Goal: Download file/media

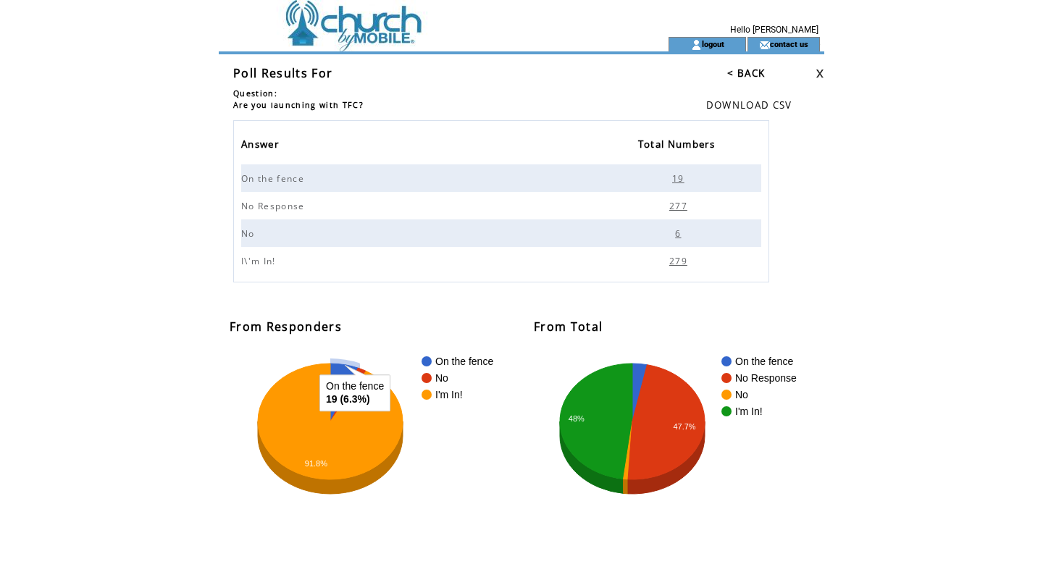
click at [679, 262] on span "279" at bounding box center [680, 261] width 22 height 12
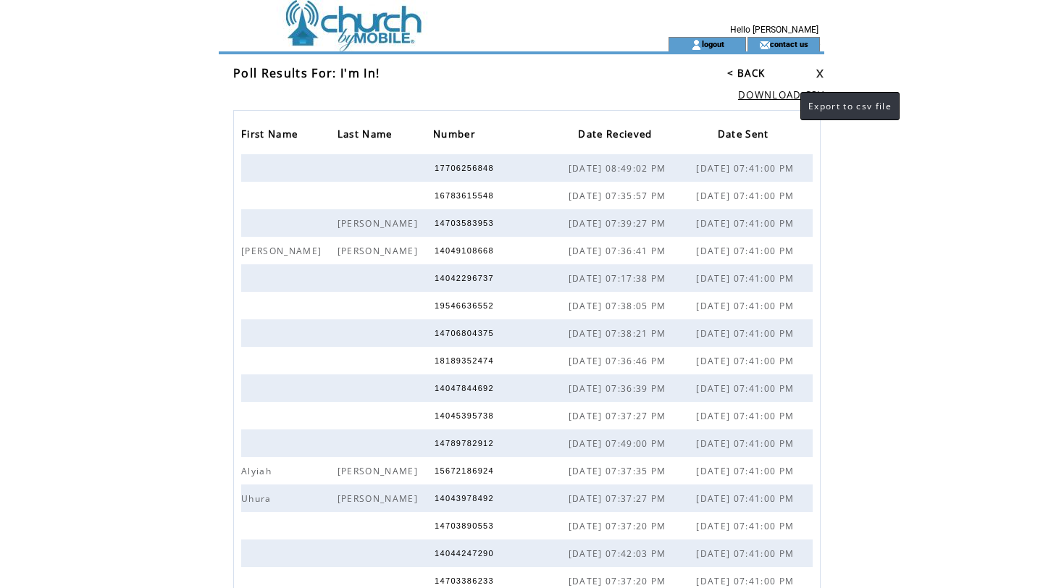
click at [786, 93] on link "DOWNLOAD CSV" at bounding box center [781, 94] width 86 height 13
click at [308, 16] on td at bounding box center [418, 18] width 398 height 37
